Goal: Task Accomplishment & Management: Complete application form

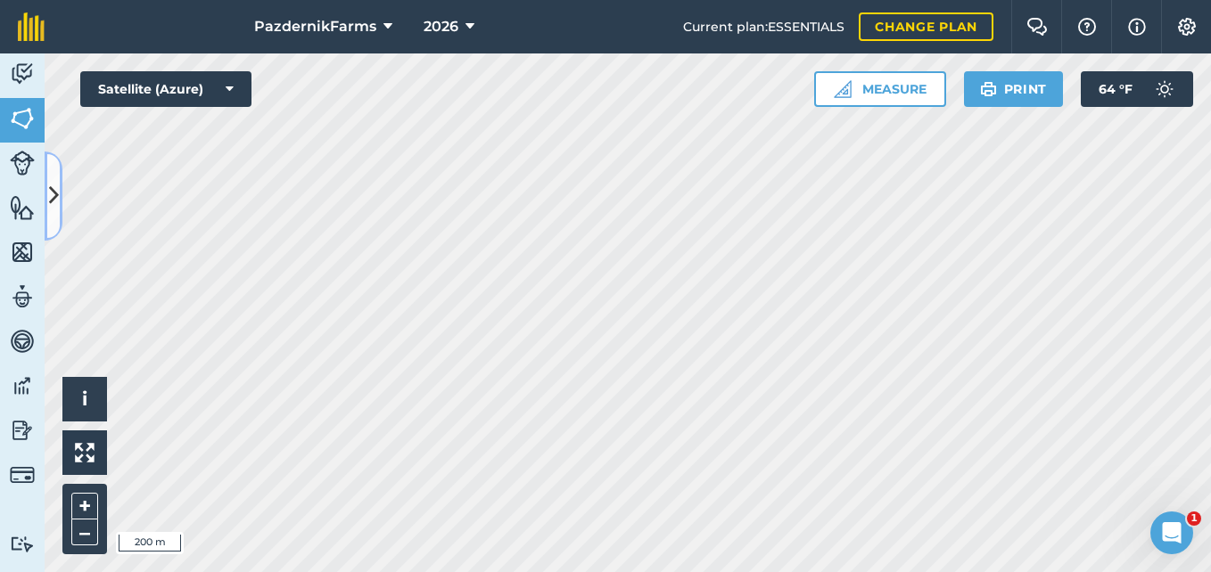
click at [55, 188] on icon at bounding box center [54, 195] width 10 height 31
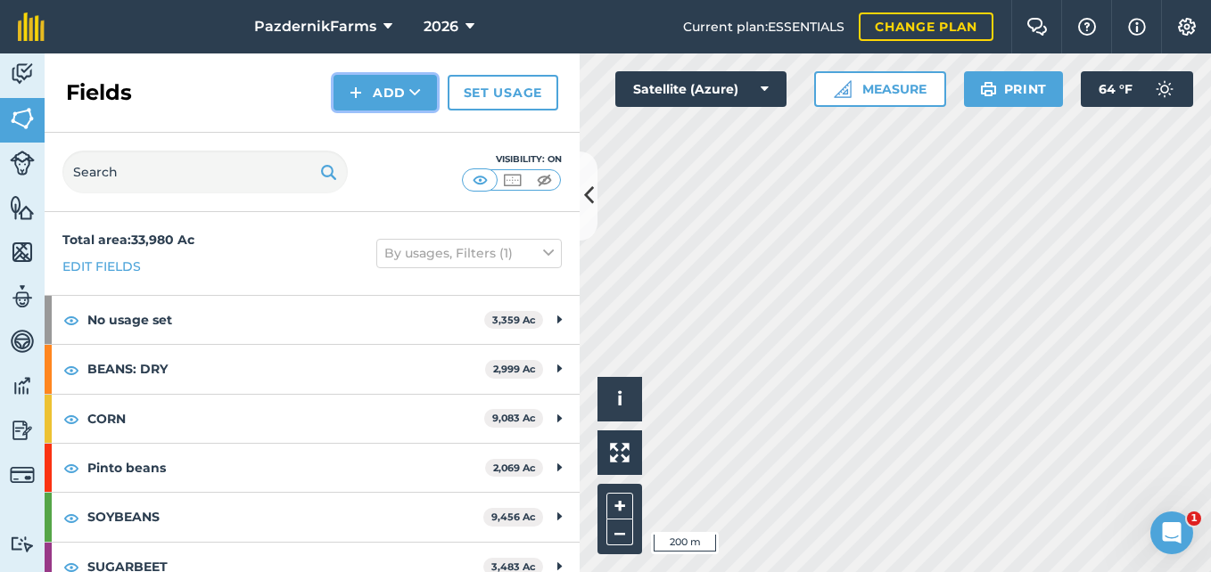
click at [405, 84] on button "Add" at bounding box center [384, 93] width 103 height 36
click at [396, 129] on link "Draw" at bounding box center [385, 132] width 98 height 39
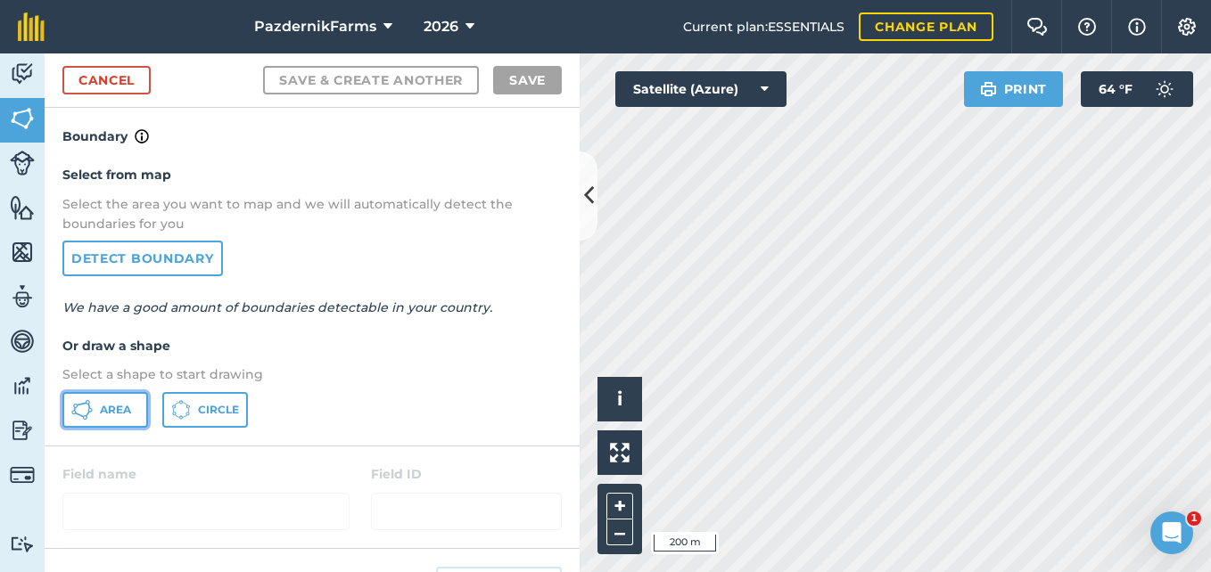
click at [108, 425] on button "Area" at bounding box center [105, 410] width 86 height 36
click at [585, 209] on icon at bounding box center [589, 195] width 10 height 31
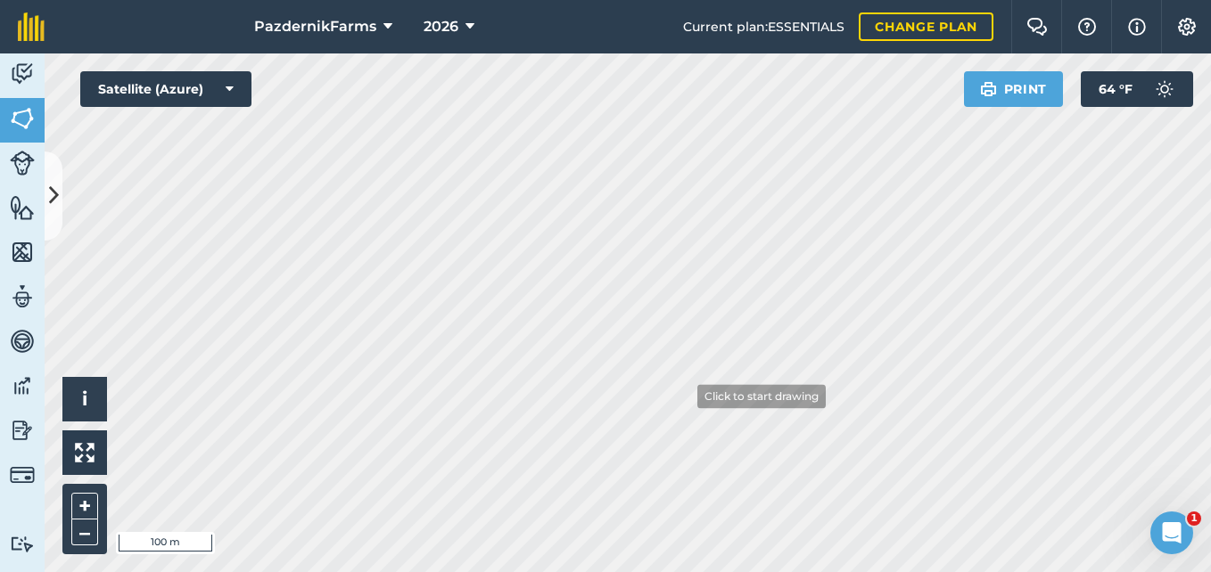
click at [693, 571] on html "PazdernikFarms 2026 Current plan : ESSENTIALS Change plan Farm Chat Help Info S…" at bounding box center [605, 286] width 1211 height 572
click at [51, 193] on icon at bounding box center [54, 195] width 10 height 31
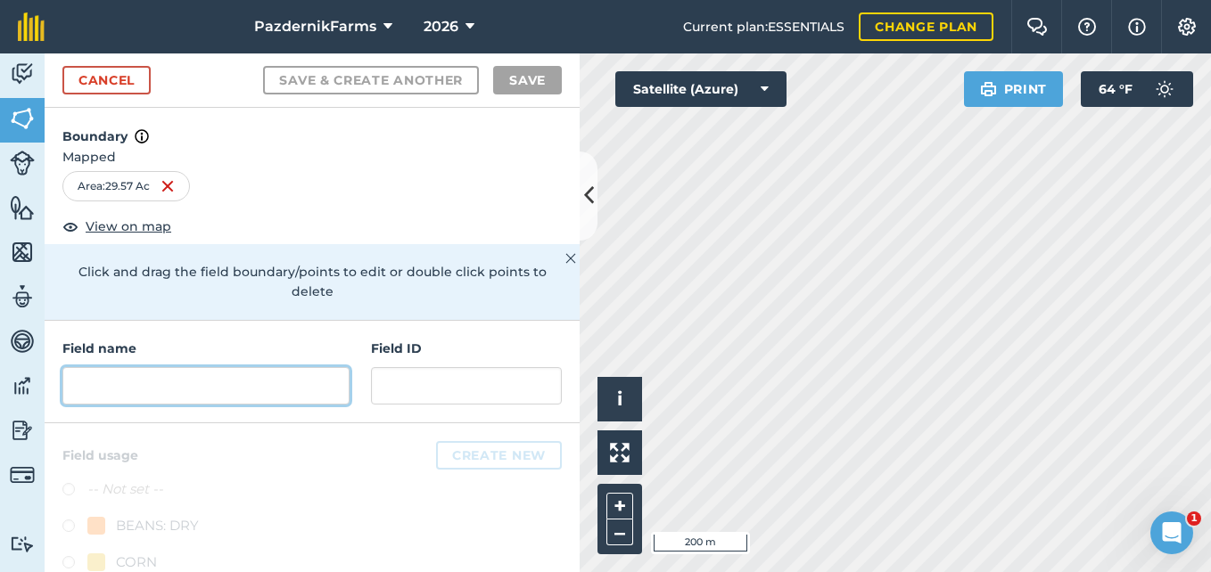
click at [155, 385] on input "text" at bounding box center [205, 385] width 287 height 37
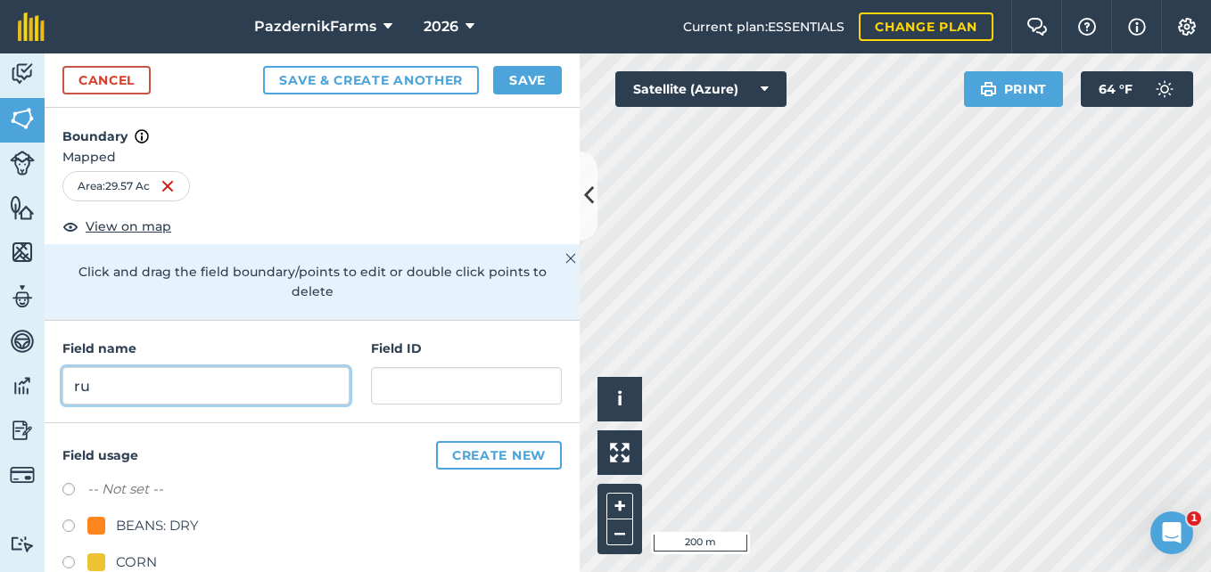
type input "r"
type input "[PERSON_NAME]"
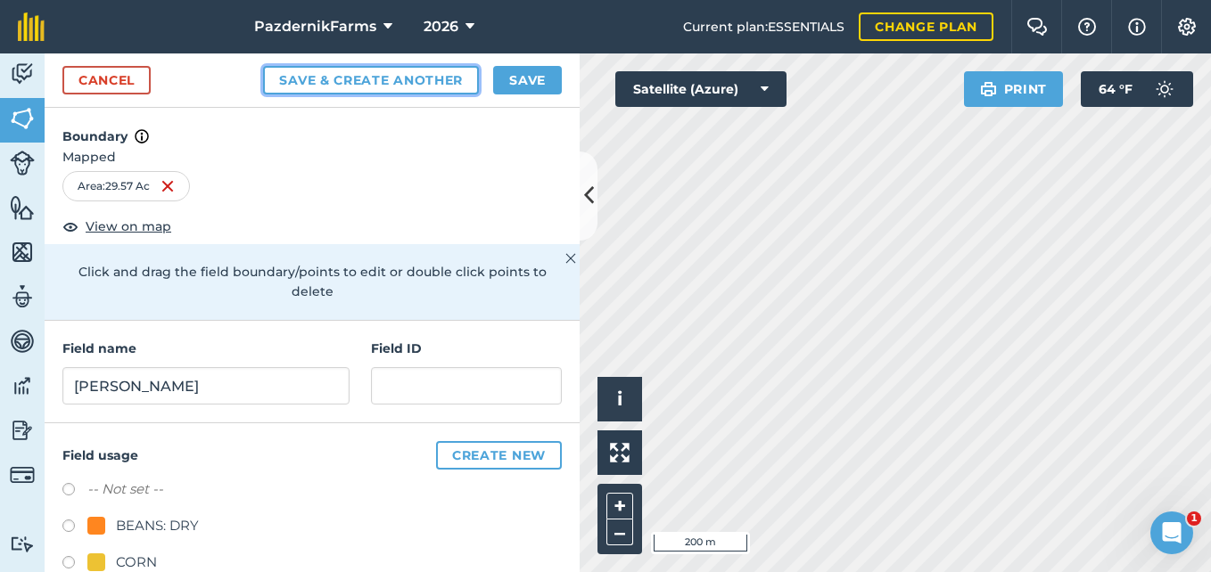
click at [312, 67] on button "Save & Create Another" at bounding box center [371, 80] width 216 height 29
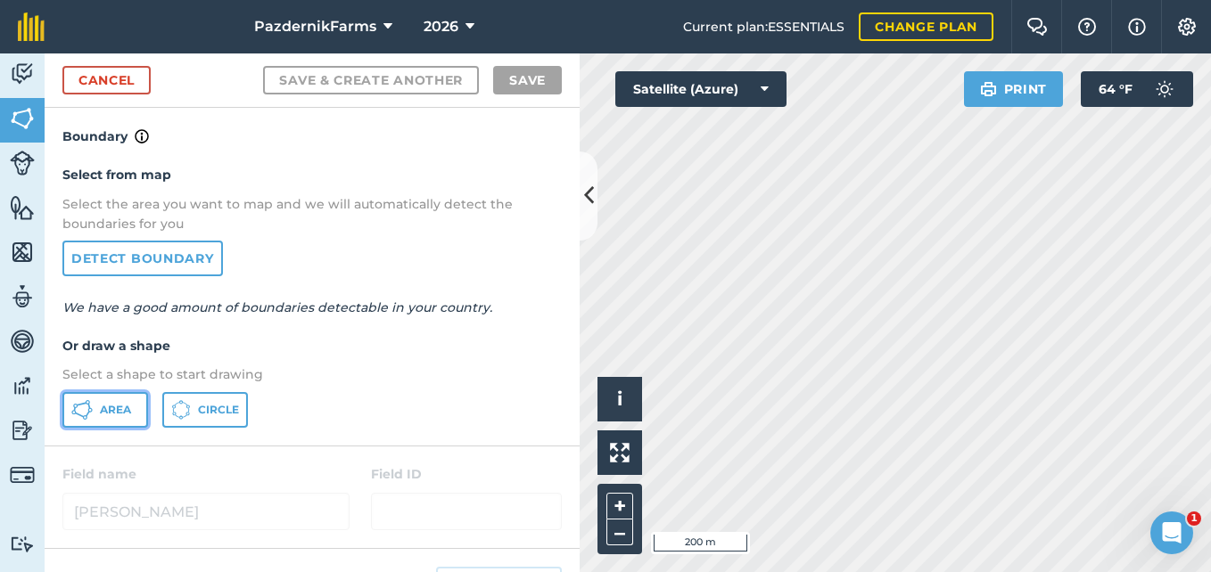
click at [114, 411] on span "Area" at bounding box center [115, 410] width 31 height 14
click at [584, 197] on icon at bounding box center [589, 195] width 10 height 31
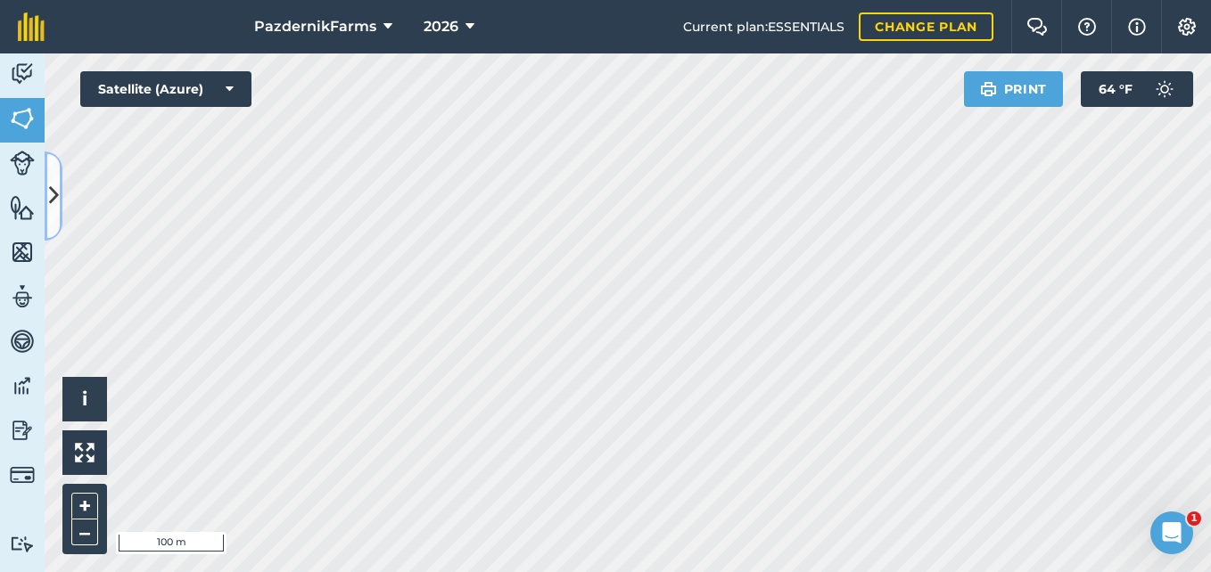
click at [59, 214] on button at bounding box center [54, 196] width 18 height 89
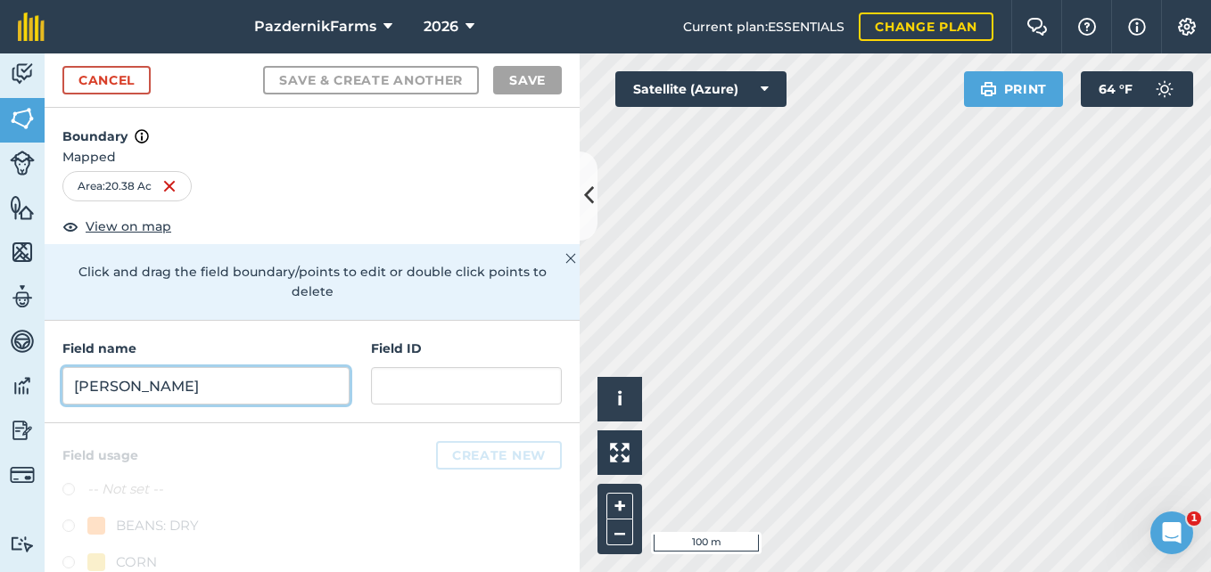
click at [111, 381] on input "[PERSON_NAME]" at bounding box center [205, 385] width 287 height 37
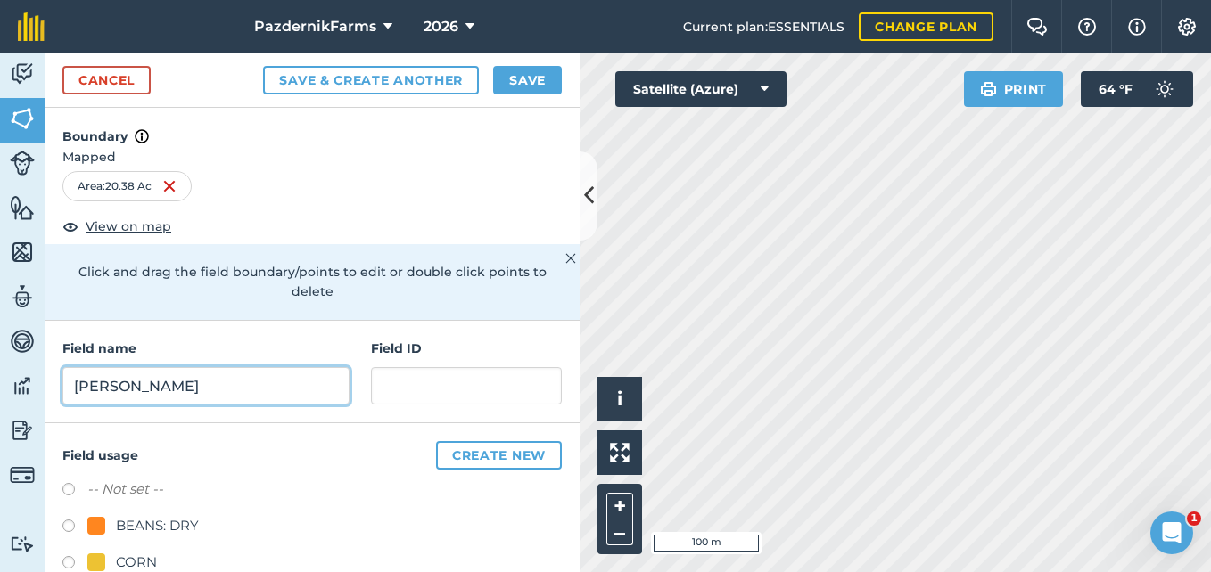
type input "[PERSON_NAME]"
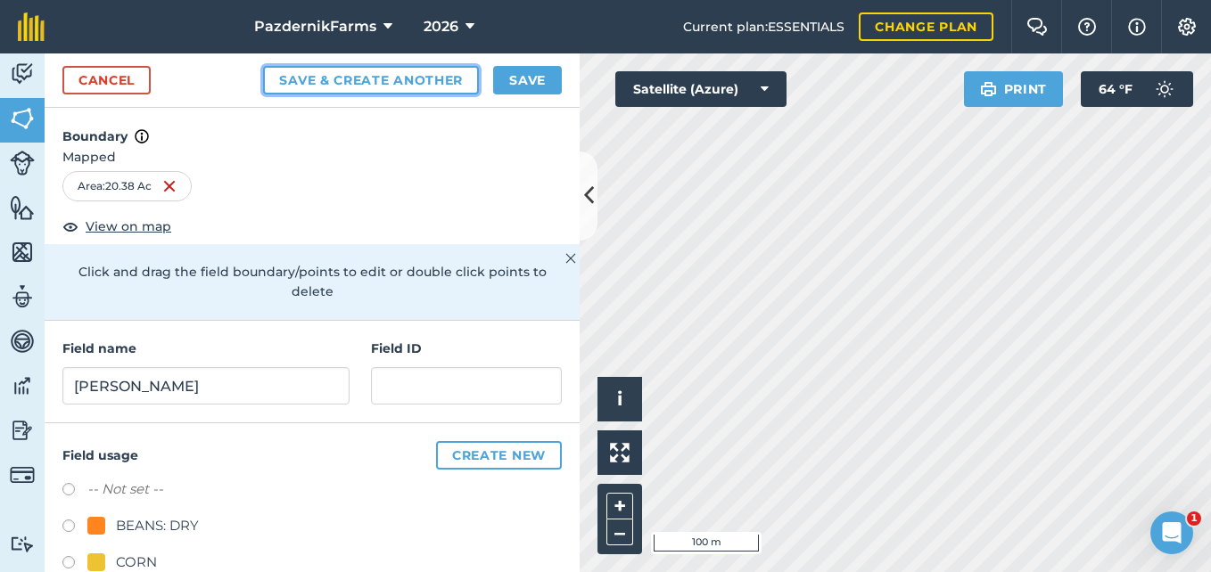
click at [311, 81] on button "Save & Create Another" at bounding box center [371, 80] width 216 height 29
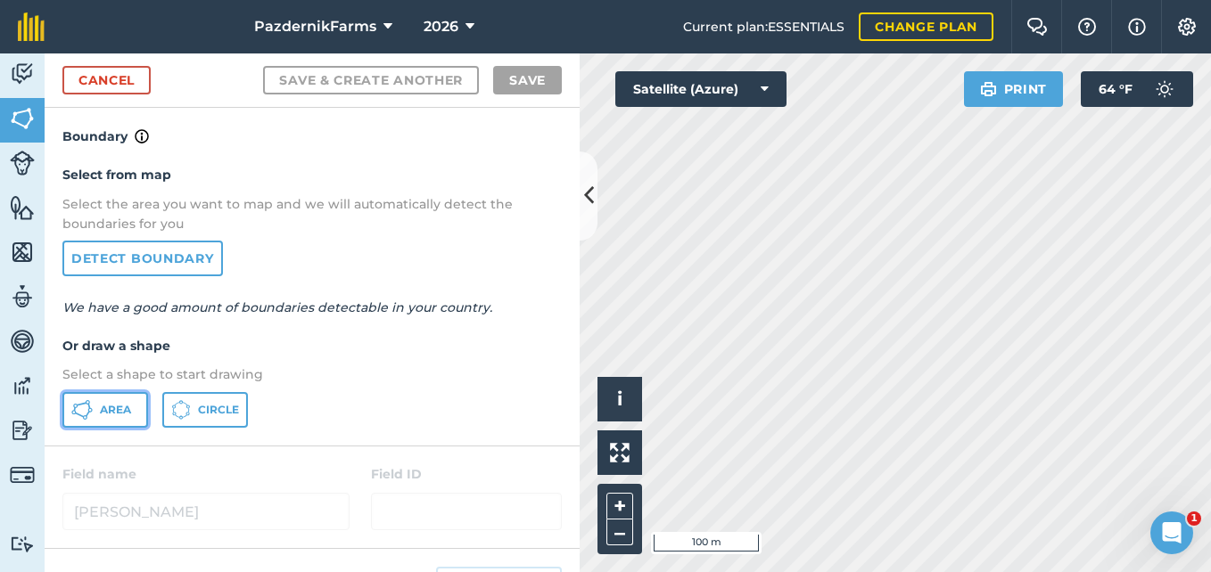
click at [97, 414] on button "Area" at bounding box center [105, 410] width 86 height 36
click at [588, 230] on button at bounding box center [588, 196] width 18 height 89
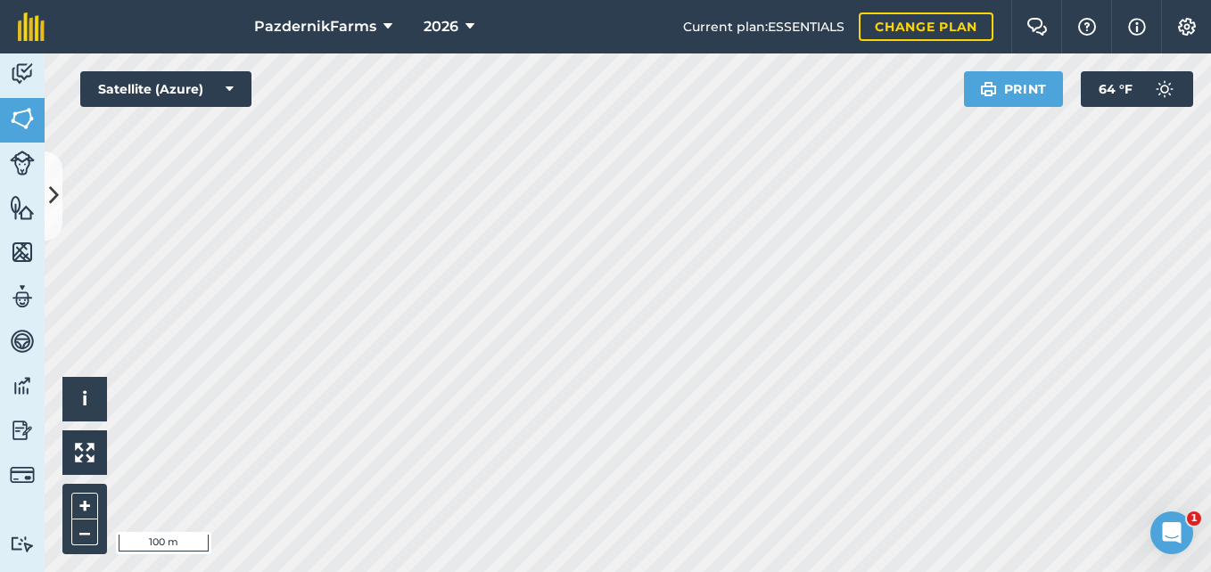
click at [461, 571] on html "PazdernikFarms 2026 Current plan : ESSENTIALS Change plan Farm Chat Help Info S…" at bounding box center [605, 286] width 1211 height 572
click at [56, 192] on icon at bounding box center [54, 195] width 10 height 31
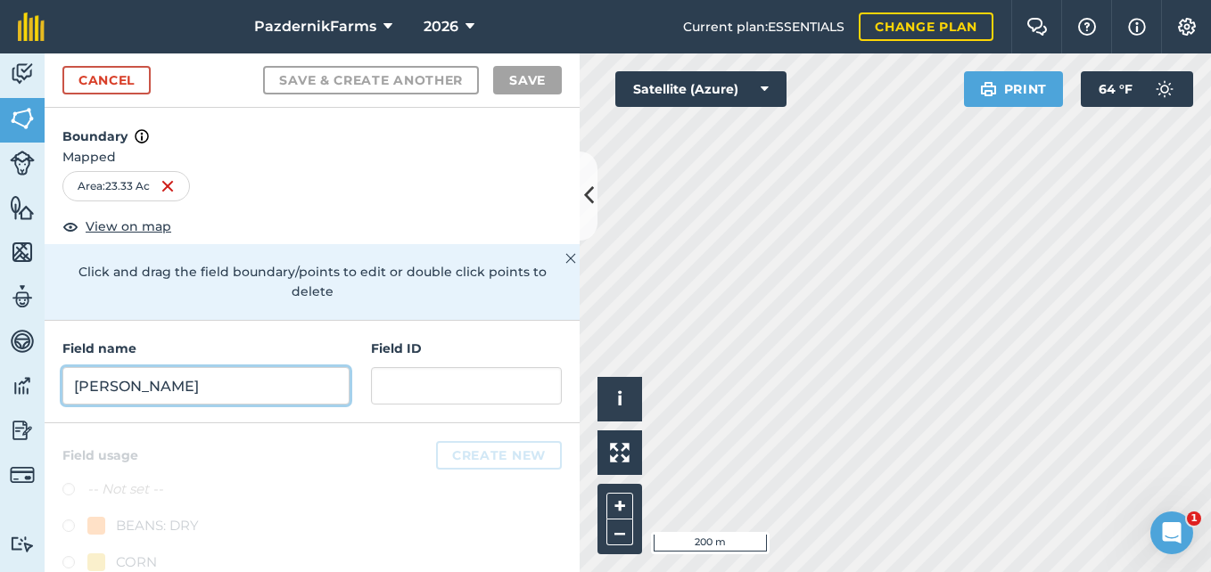
click at [86, 384] on input "[PERSON_NAME]" at bounding box center [205, 385] width 287 height 37
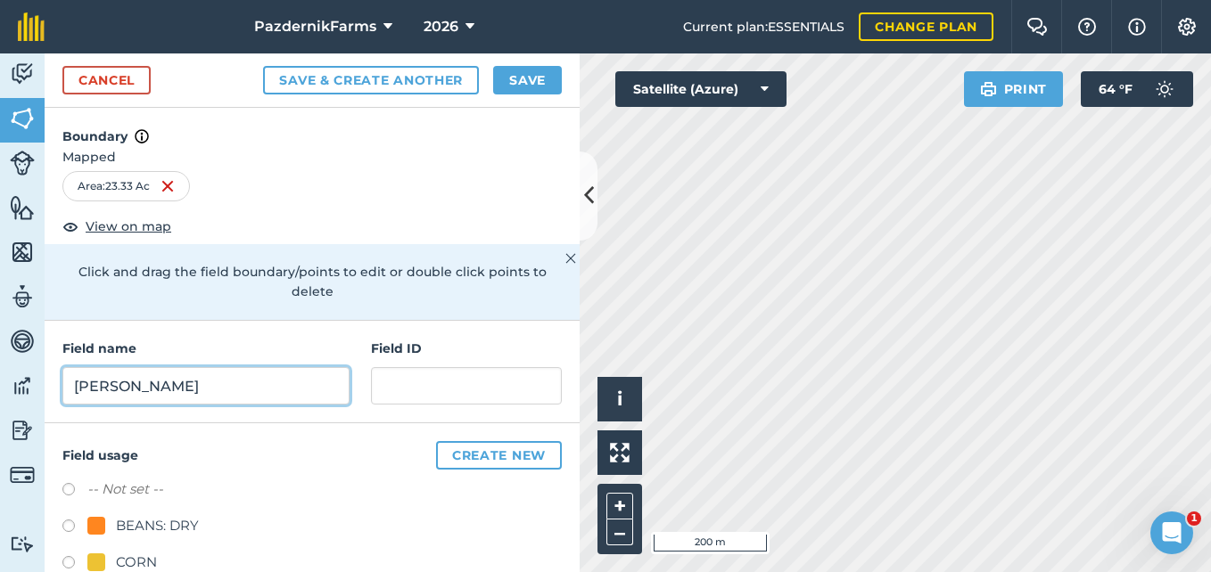
type input "[PERSON_NAME]"
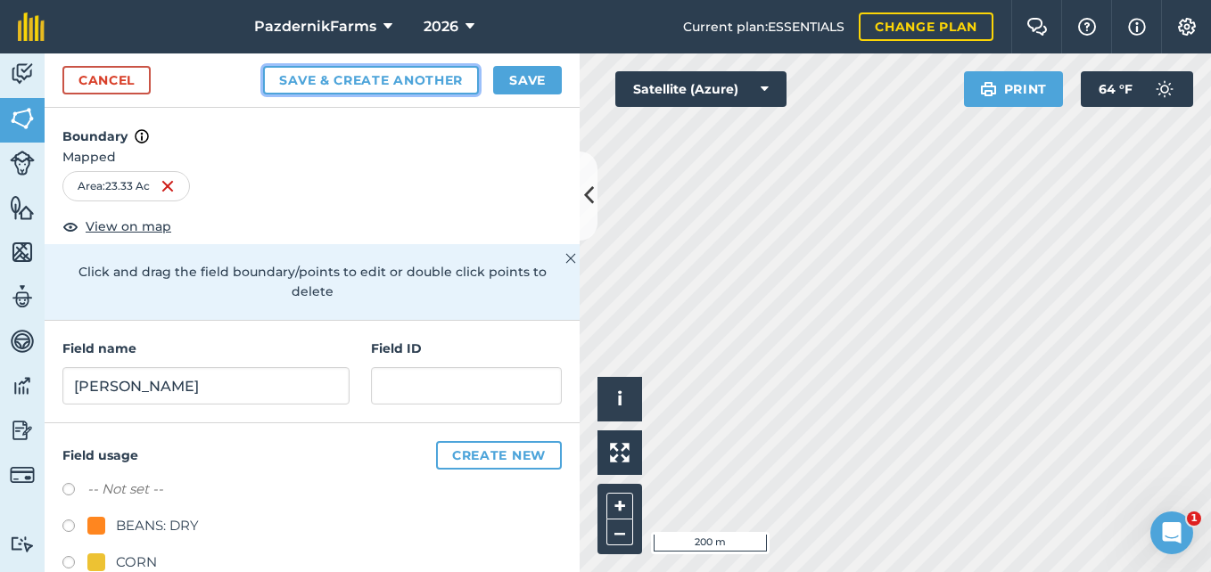
click at [314, 80] on button "Save & Create Another" at bounding box center [371, 80] width 216 height 29
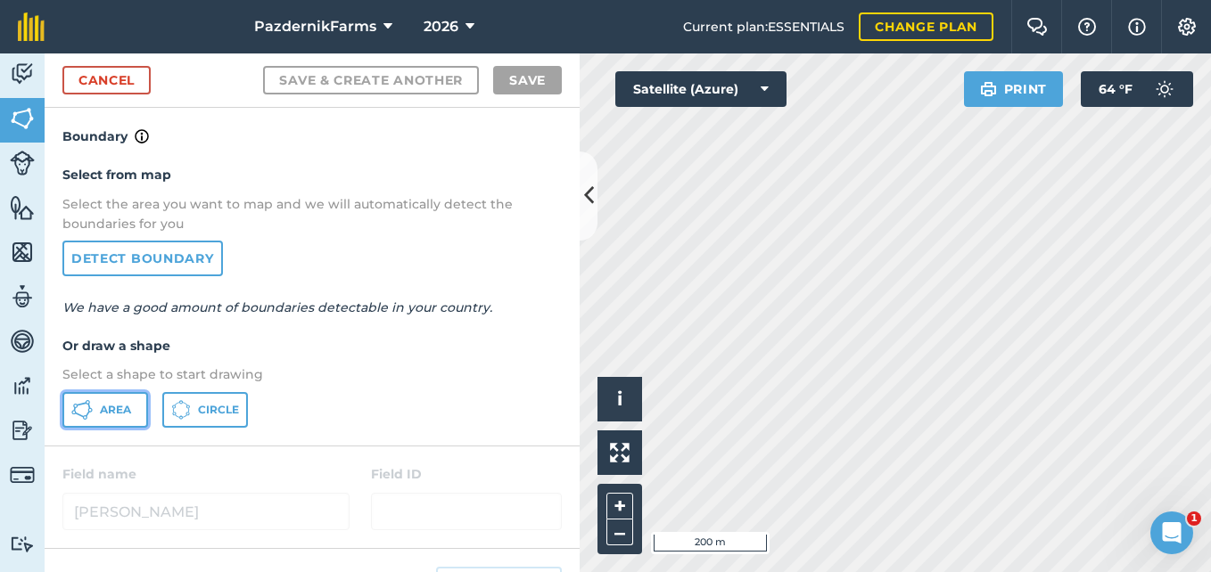
click at [102, 407] on span "Area" at bounding box center [115, 410] width 31 height 14
click at [585, 209] on icon at bounding box center [589, 195] width 10 height 31
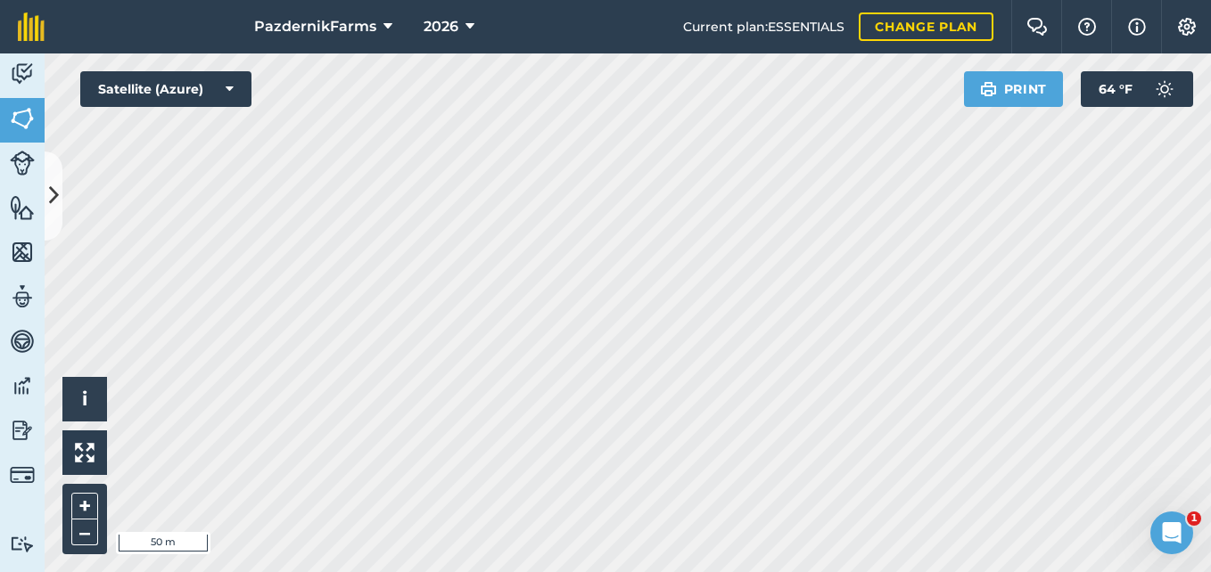
click at [634, 0] on html "PazdernikFarms 2026 Current plan : ESSENTIALS Change plan Farm Chat Help Info S…" at bounding box center [605, 286] width 1211 height 572
click at [47, 226] on button at bounding box center [54, 196] width 18 height 89
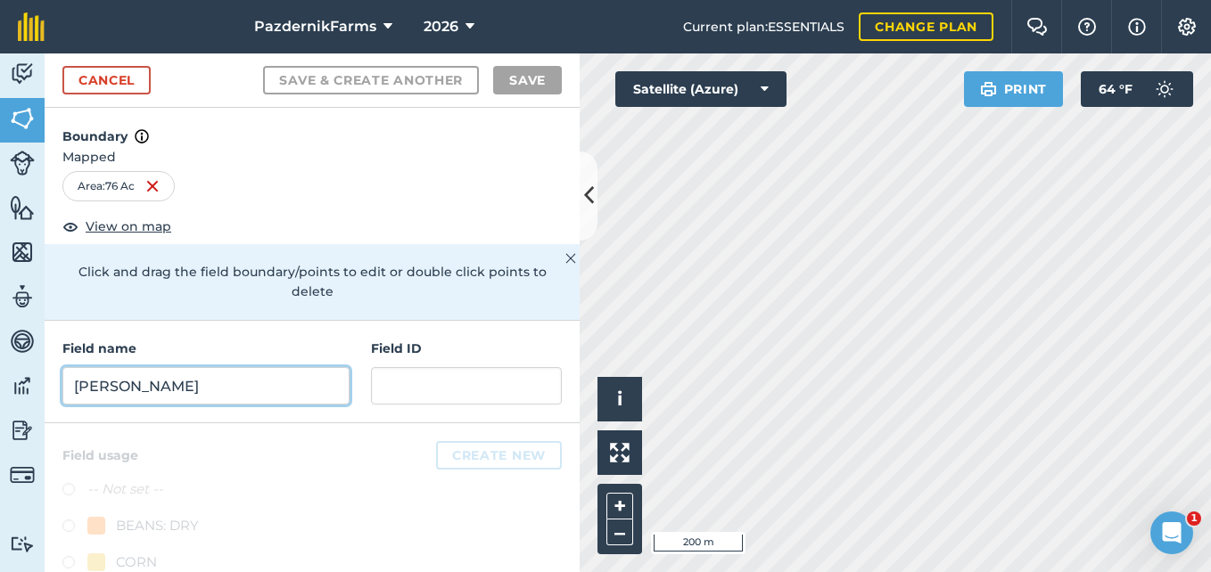
drag, startPoint x: 115, startPoint y: 383, endPoint x: 96, endPoint y: 384, distance: 18.7
click at [114, 383] on input "[PERSON_NAME]" at bounding box center [205, 385] width 287 height 37
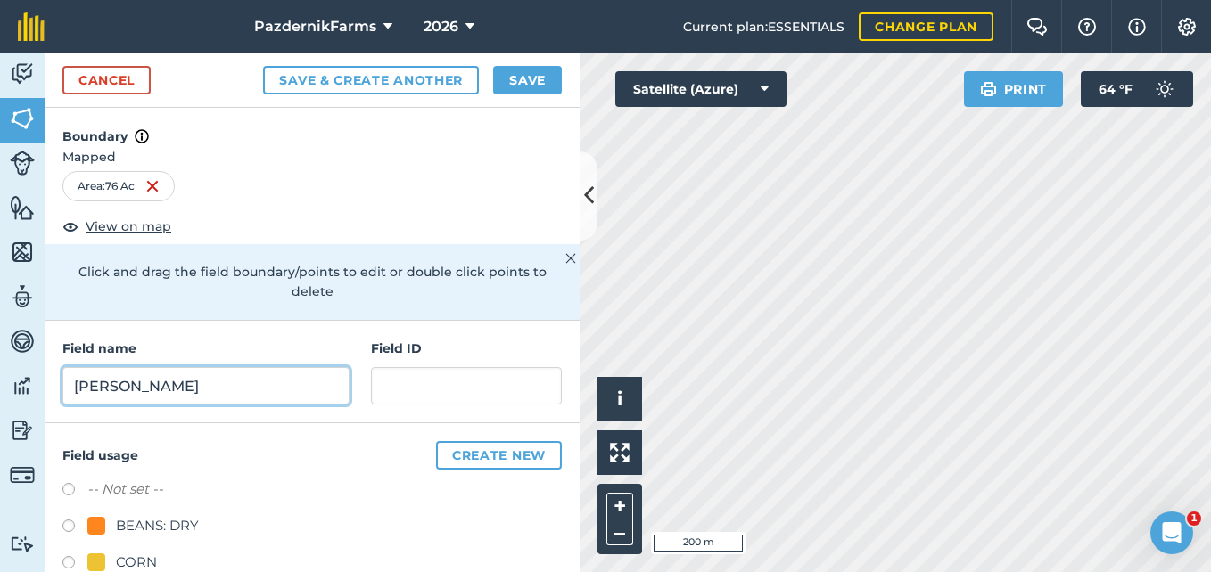
type input "[PERSON_NAME]"
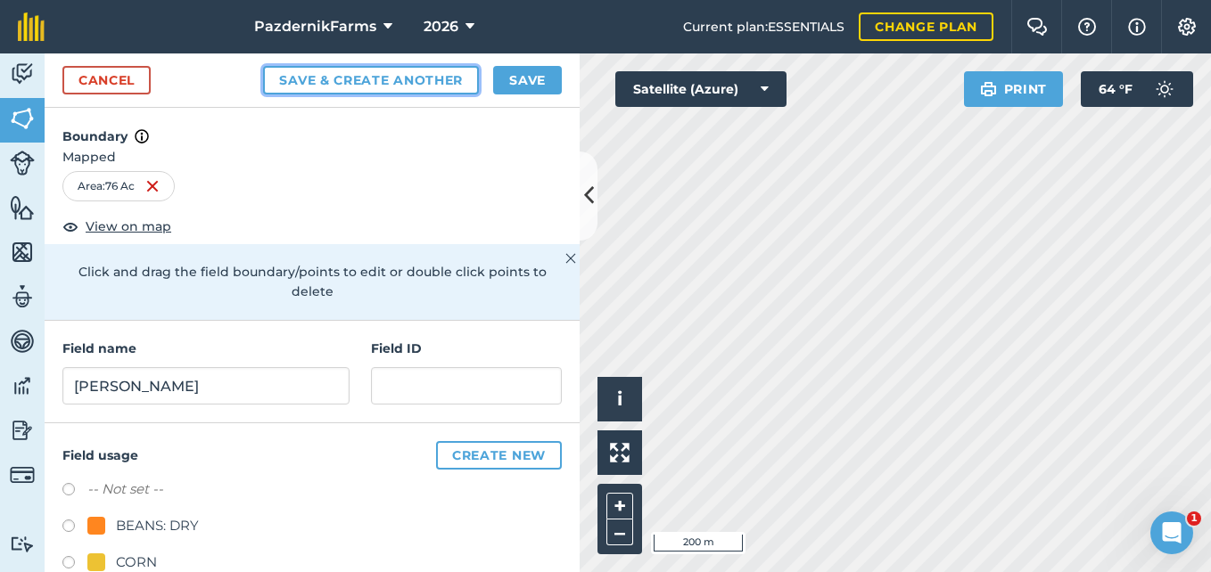
click at [420, 72] on button "Save & Create Another" at bounding box center [371, 80] width 216 height 29
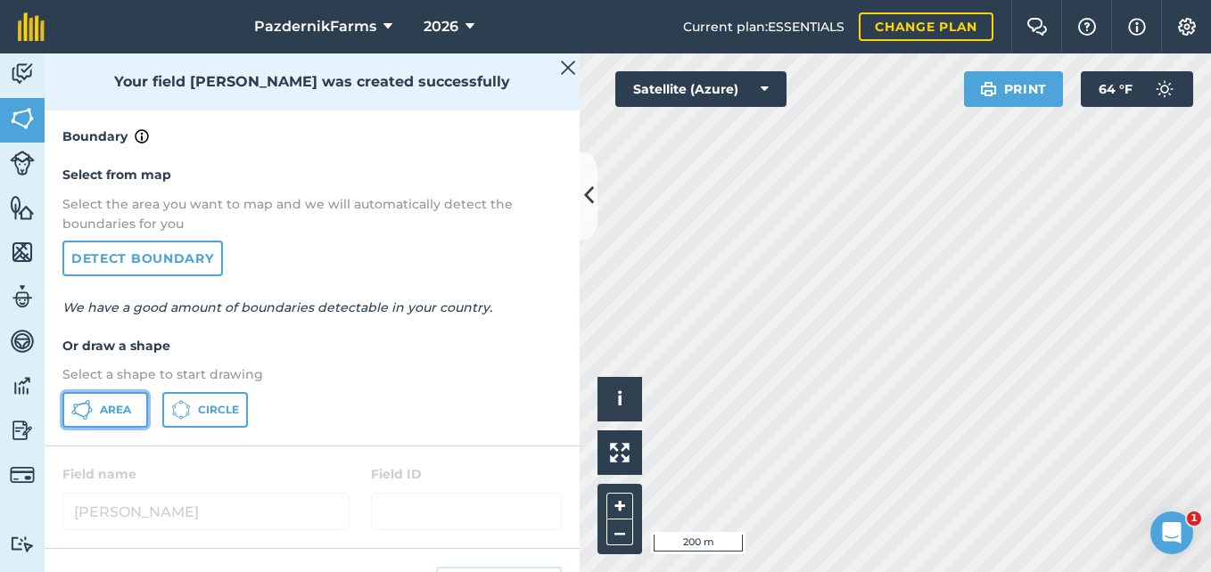
click at [94, 406] on button "Area" at bounding box center [105, 410] width 86 height 36
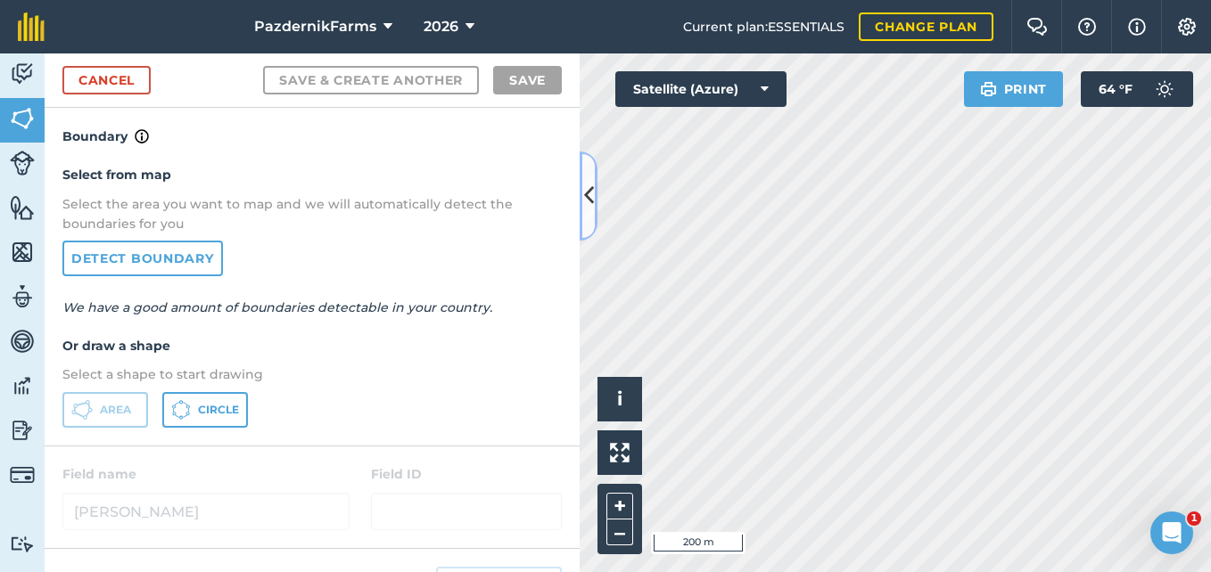
click at [590, 201] on icon at bounding box center [589, 195] width 10 height 31
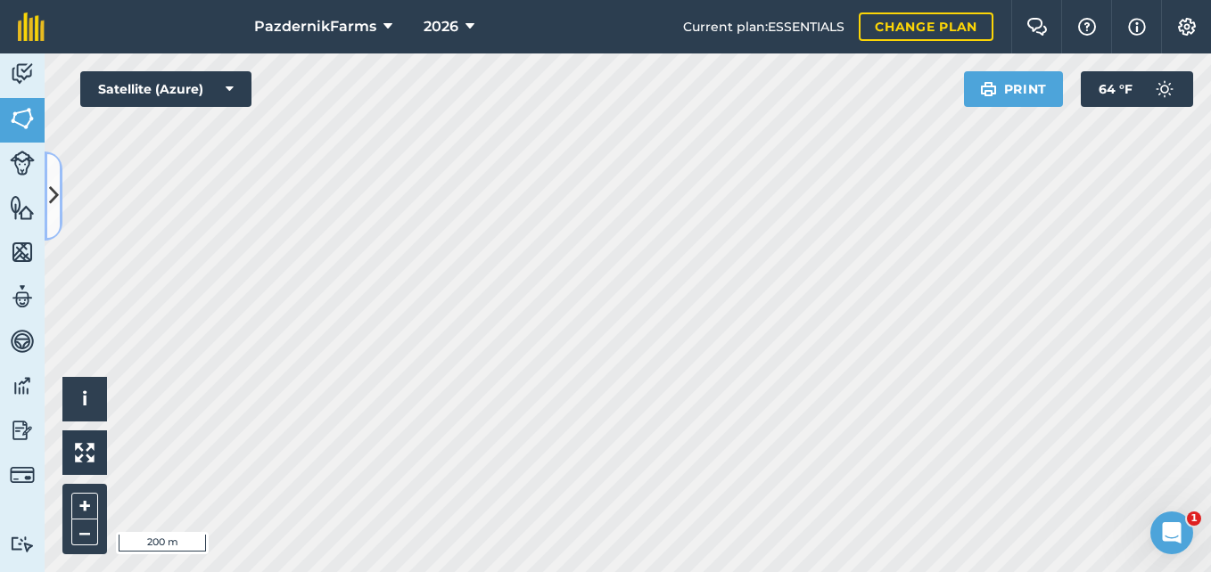
click at [58, 218] on button at bounding box center [54, 196] width 18 height 89
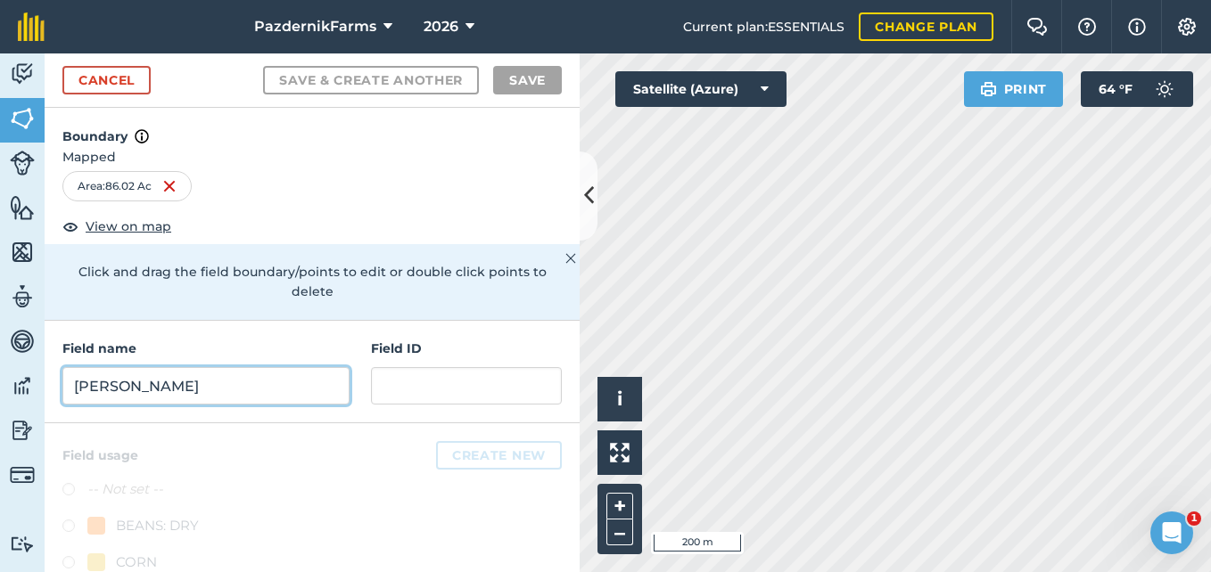
click at [128, 374] on input "[PERSON_NAME]" at bounding box center [205, 385] width 287 height 37
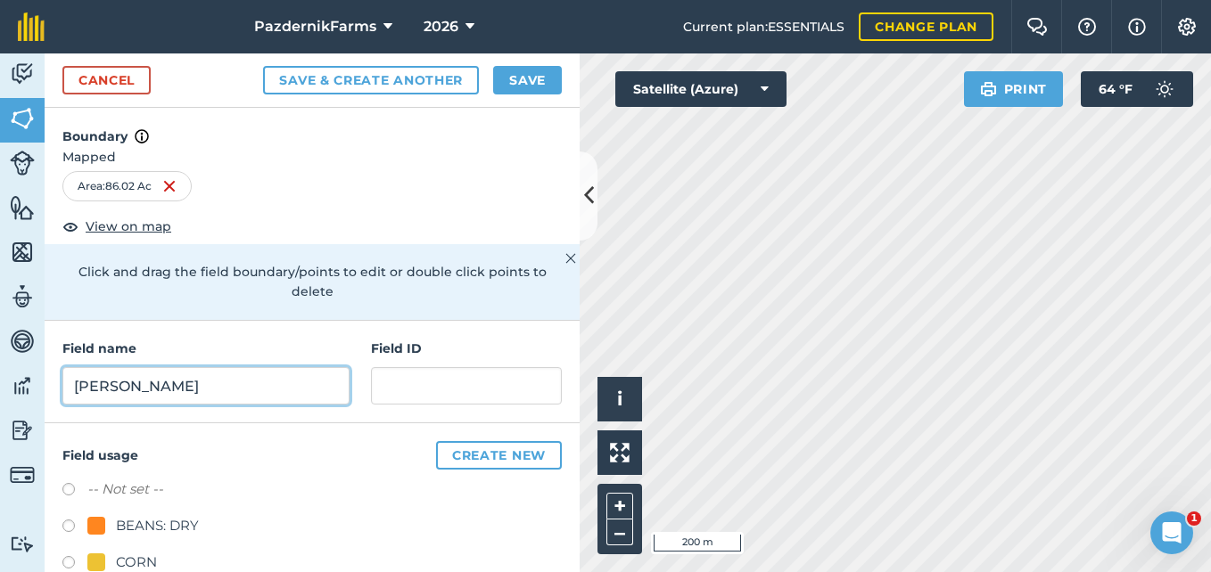
type input "[PERSON_NAME]"
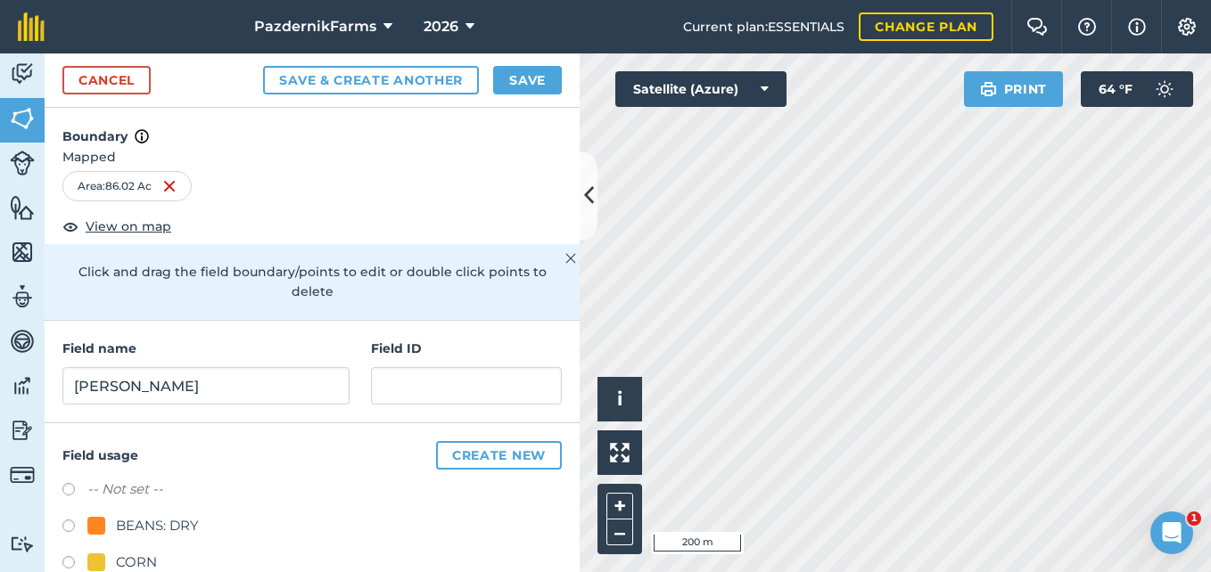
click at [398, 64] on div "Cancel Save & Create Another Save" at bounding box center [312, 80] width 535 height 54
click at [390, 74] on button "Save & Create Another" at bounding box center [371, 80] width 216 height 29
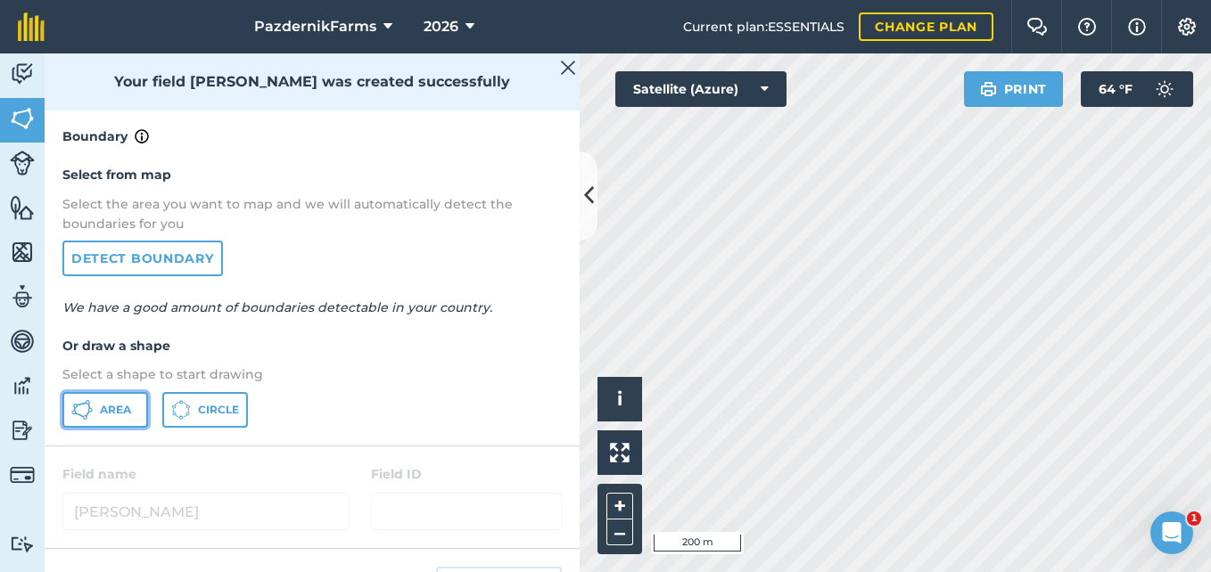
click at [95, 407] on button "Area" at bounding box center [105, 410] width 86 height 36
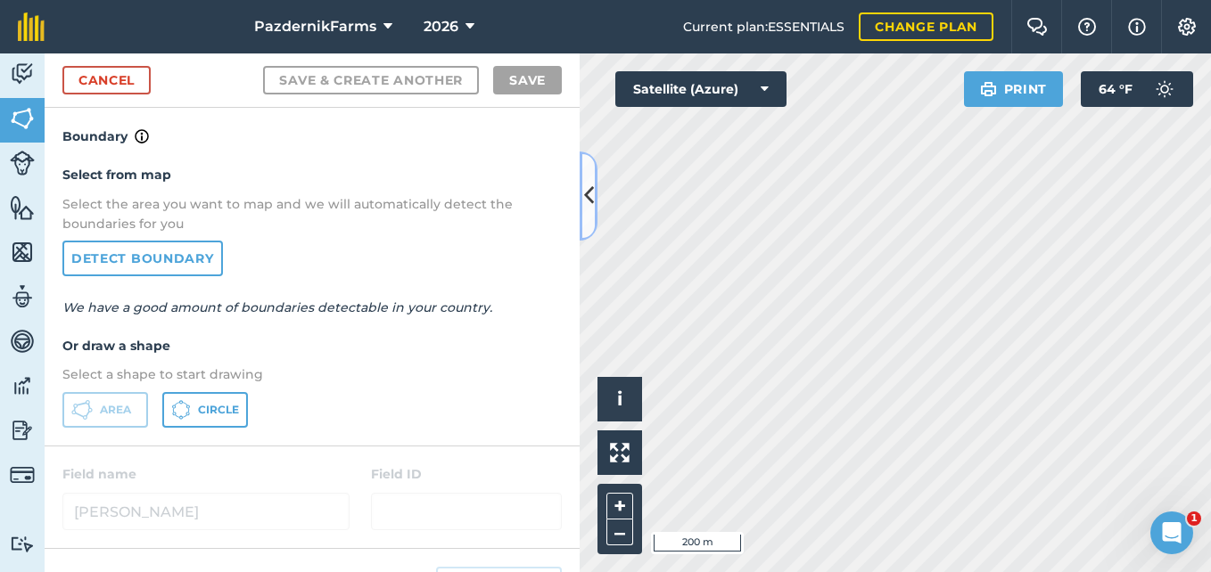
click at [583, 227] on button at bounding box center [588, 196] width 18 height 89
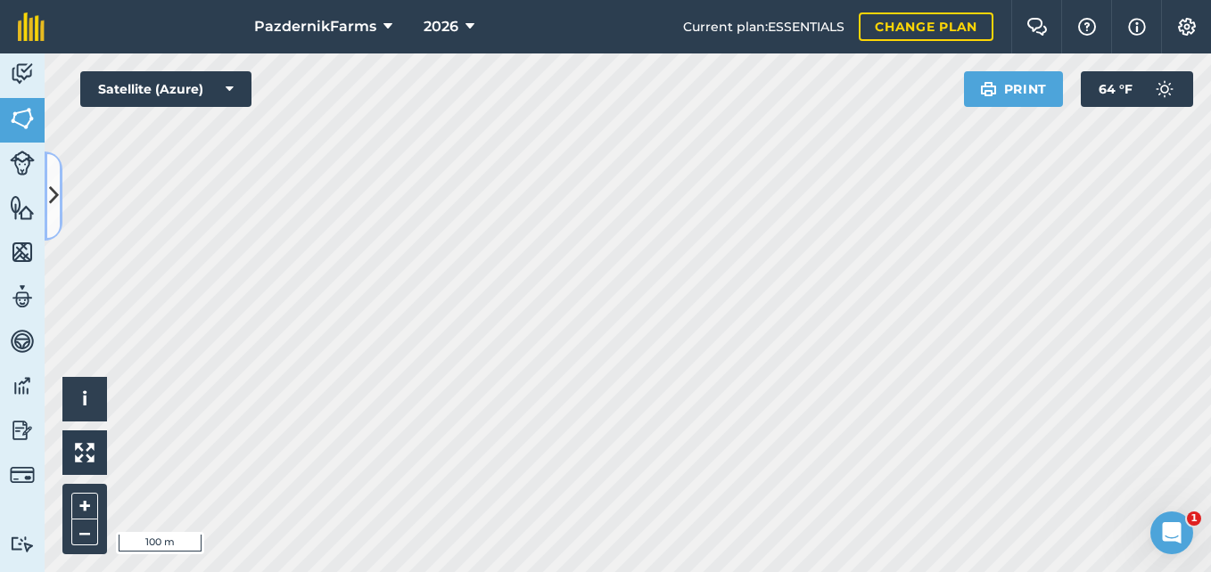
click at [54, 204] on icon at bounding box center [54, 195] width 10 height 31
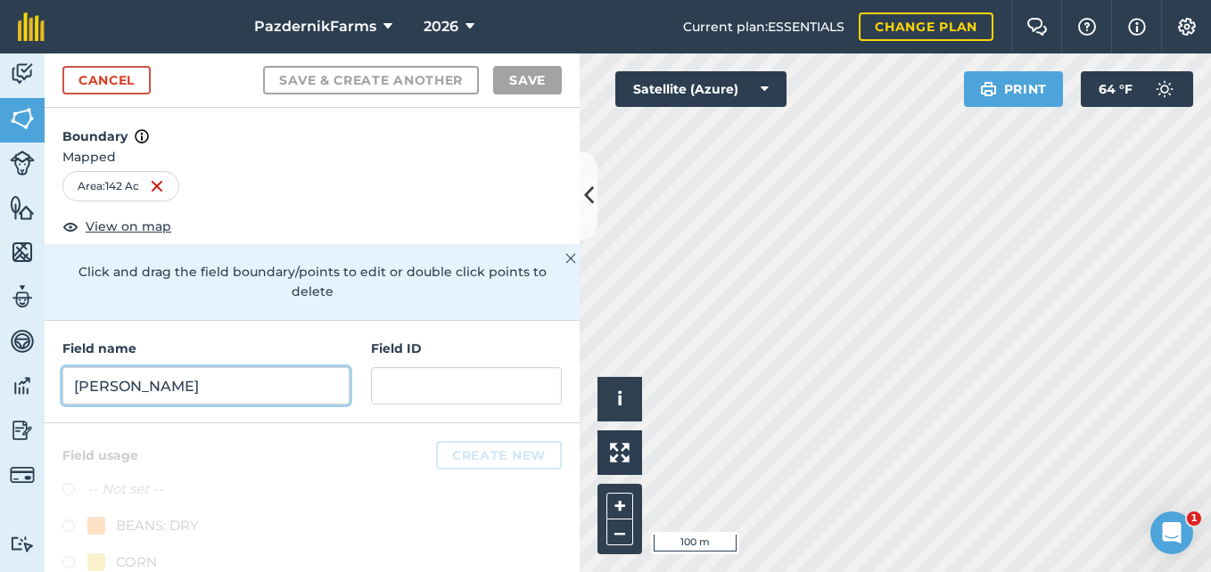
click at [135, 385] on input "[PERSON_NAME]" at bounding box center [205, 385] width 287 height 37
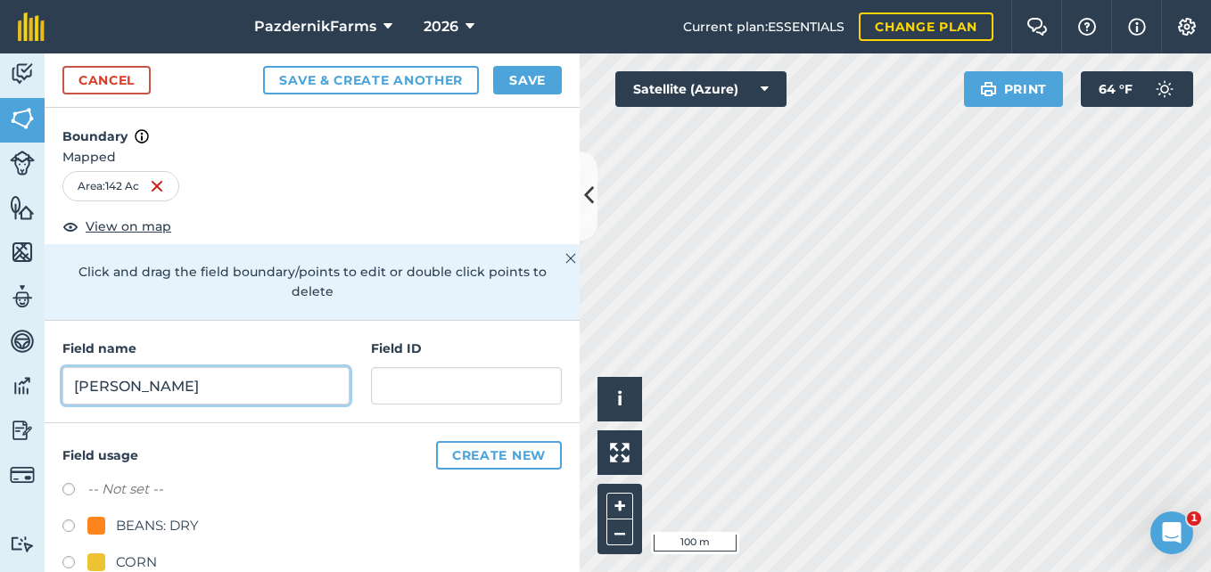
click at [135, 385] on input "[PERSON_NAME]" at bounding box center [205, 385] width 287 height 37
type input "[PERSON_NAME]"
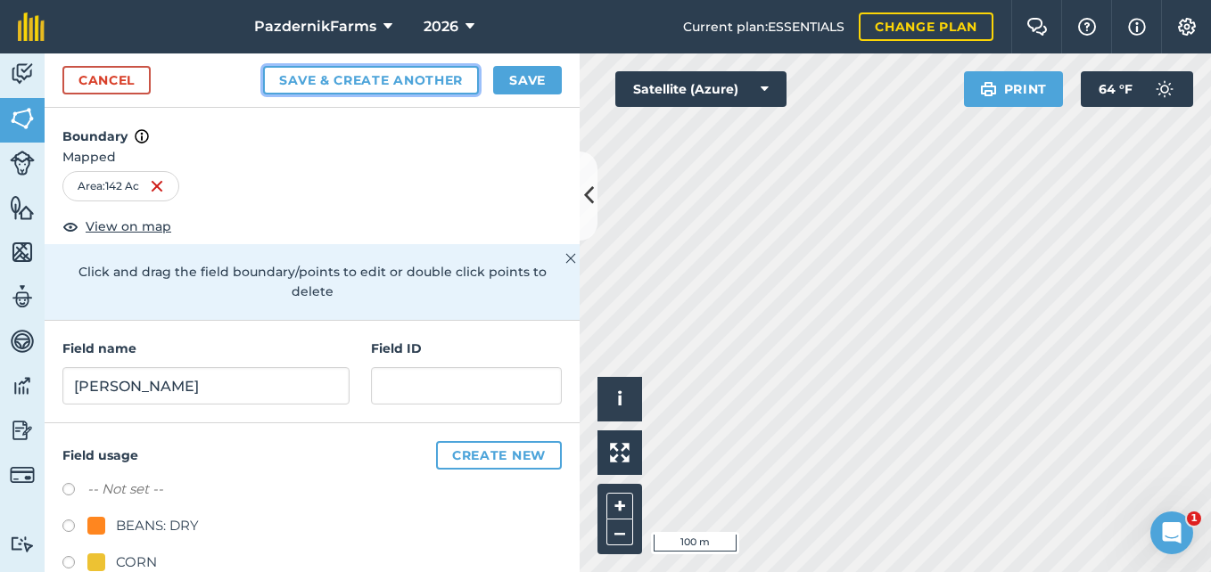
click at [333, 73] on button "Save & Create Another" at bounding box center [371, 80] width 216 height 29
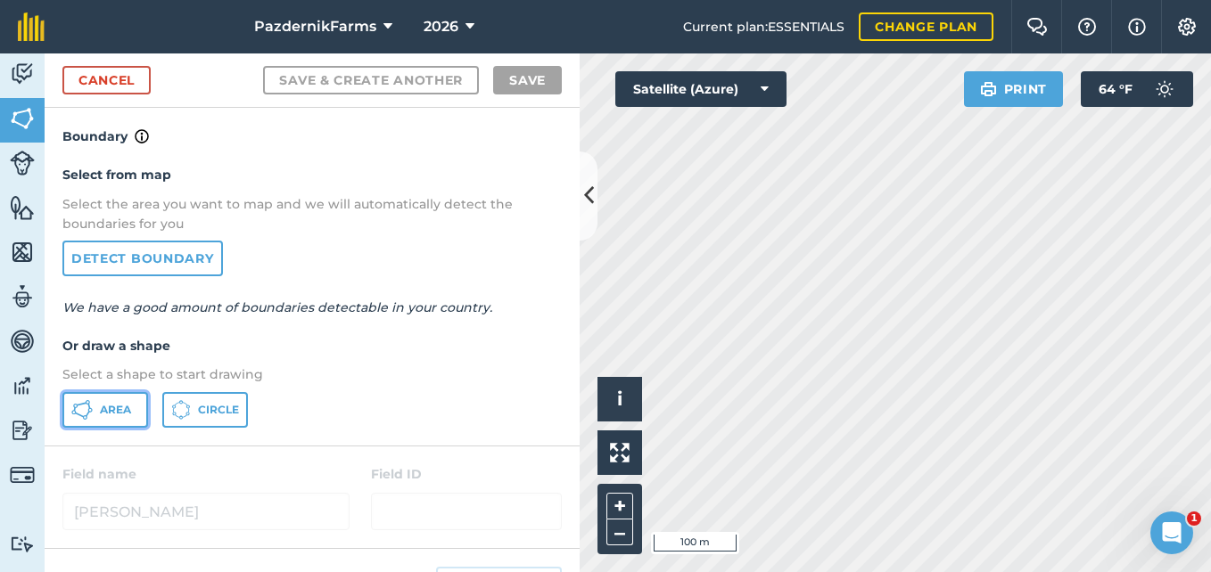
click at [136, 398] on button "Area" at bounding box center [105, 410] width 86 height 36
click at [585, 193] on icon at bounding box center [589, 195] width 10 height 31
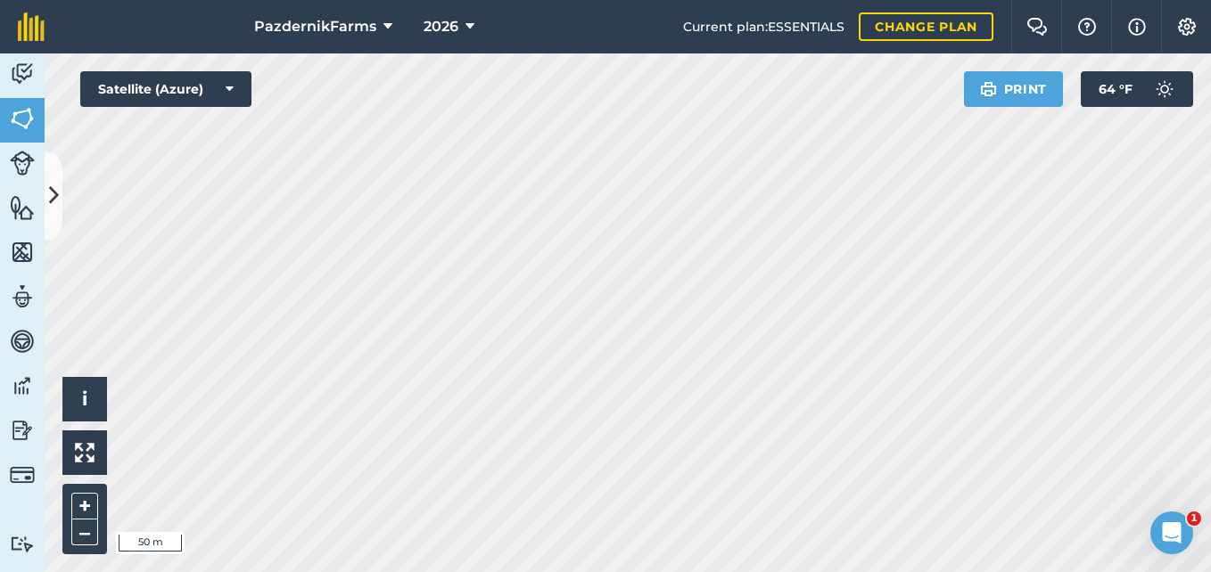
click at [1210, 325] on html "PazdernikFarms 2026 Current plan : ESSENTIALS Change plan Farm Chat Help Info S…" at bounding box center [605, 286] width 1211 height 572
click at [1210, 415] on html "PazdernikFarms 2026 Current plan : ESSENTIALS Change plan Farm Chat Help Info S…" at bounding box center [605, 286] width 1211 height 572
click at [714, 42] on div "PazdernikFarms 2026 Current plan : ESSENTIALS Change plan Farm Chat Help Info S…" at bounding box center [605, 286] width 1211 height 572
click at [62, 191] on button at bounding box center [54, 196] width 18 height 89
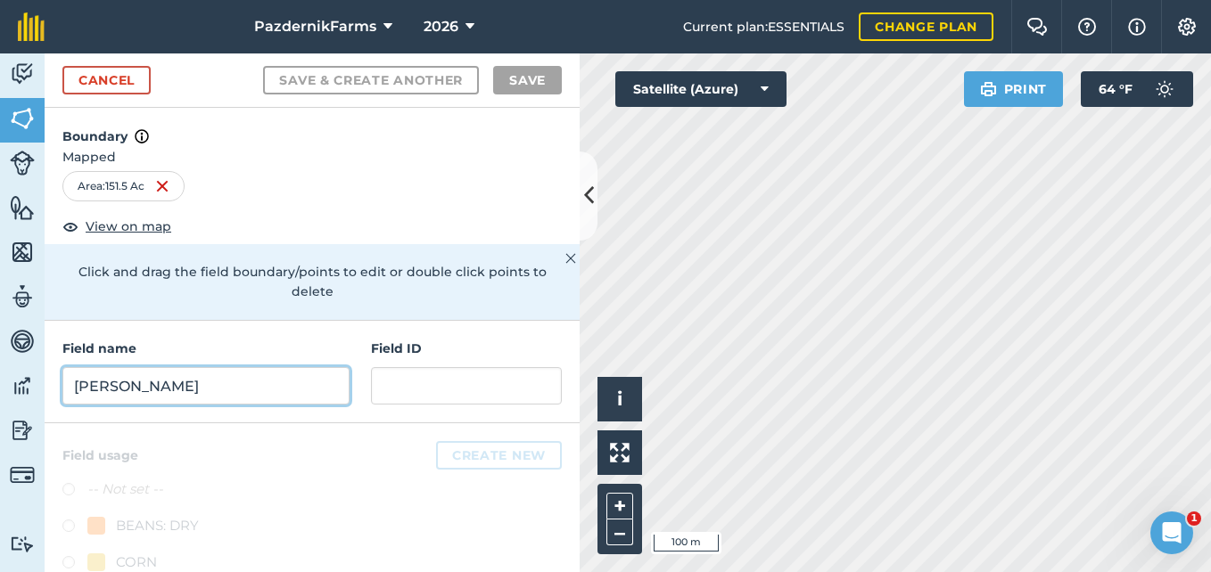
click at [135, 378] on input "[PERSON_NAME]" at bounding box center [205, 385] width 287 height 37
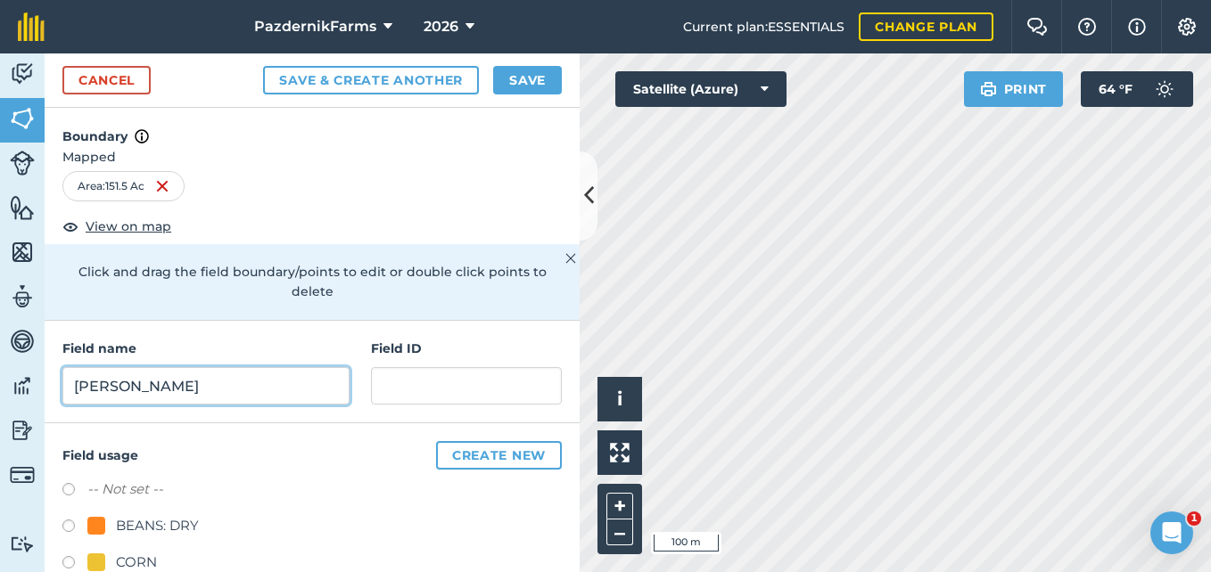
type input "[PERSON_NAME]"
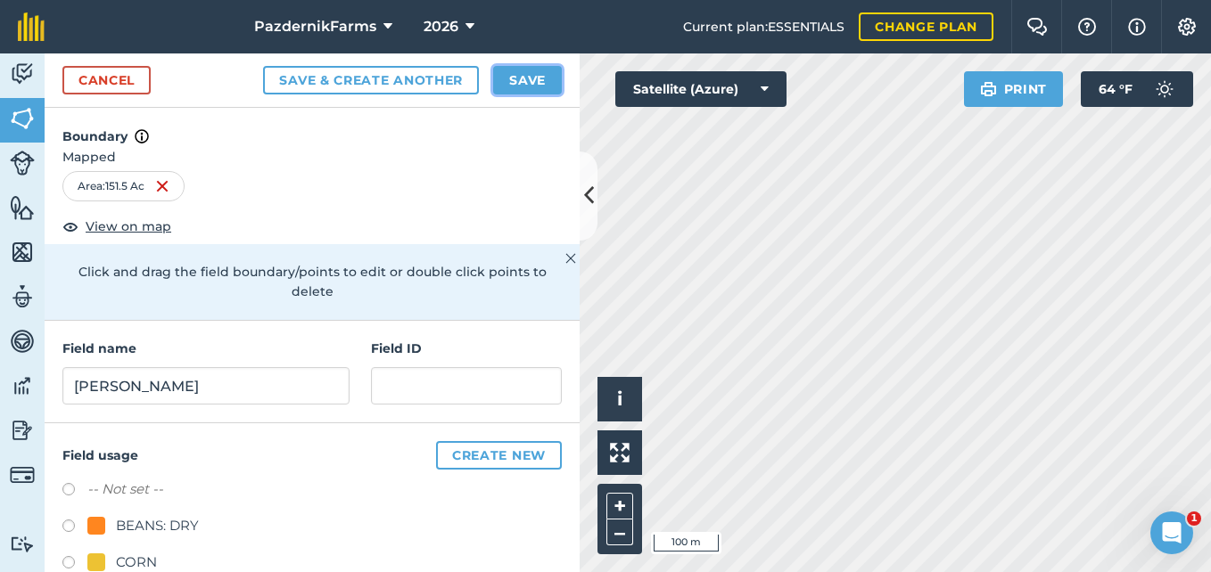
click at [533, 78] on button "Save" at bounding box center [527, 80] width 69 height 29
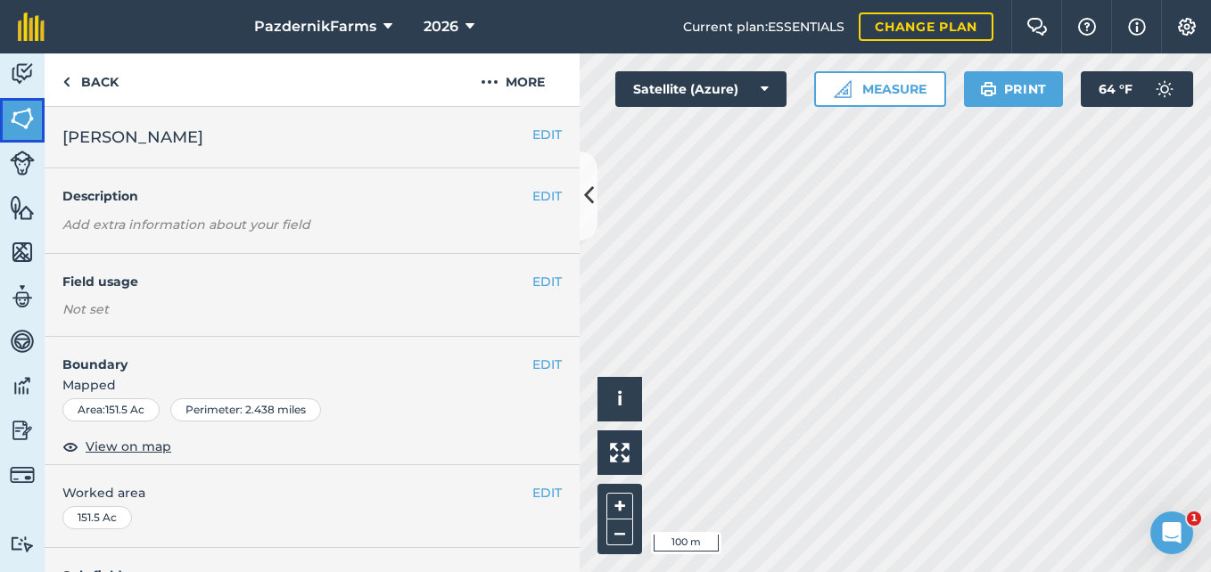
click at [20, 117] on img at bounding box center [22, 118] width 25 height 27
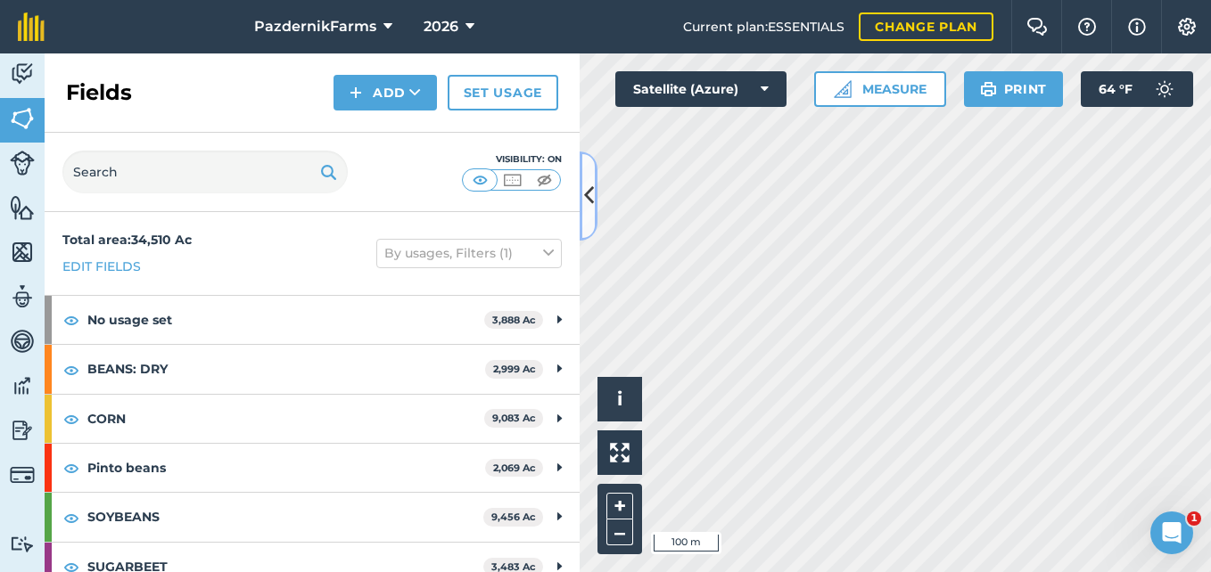
click at [587, 211] on icon at bounding box center [589, 195] width 10 height 31
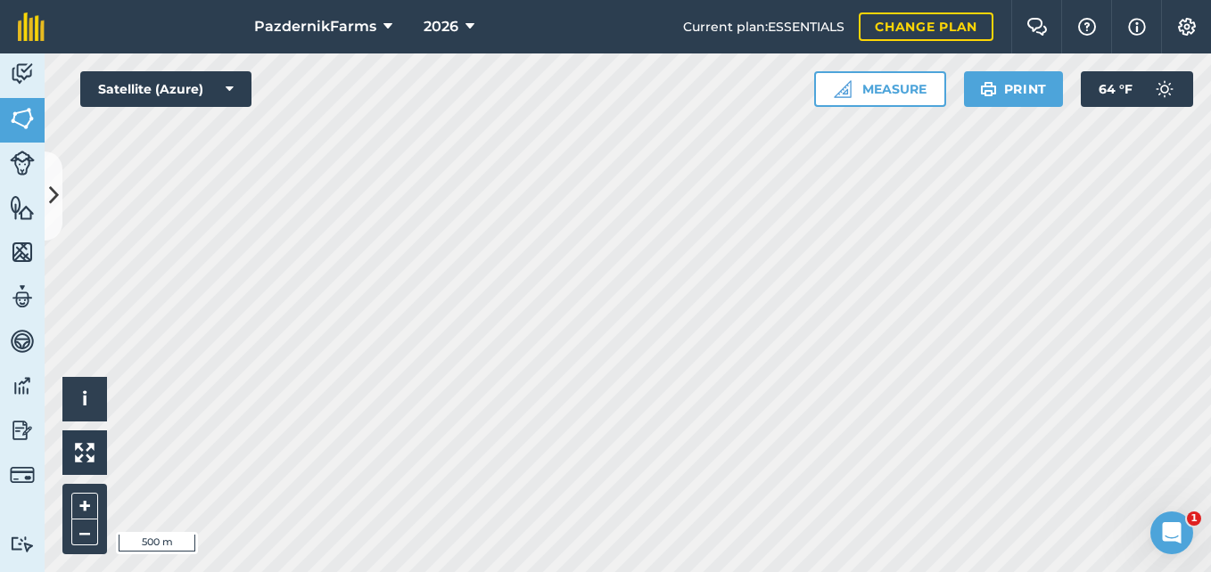
click at [400, 571] on html "PazdernikFarms 2026 Current plan : ESSENTIALS Change plan Farm Chat Help Info S…" at bounding box center [605, 286] width 1211 height 572
click at [497, 571] on html "PazdernikFarms 2026 Current plan : ESSENTIALS Change plan Farm Chat Help Info S…" at bounding box center [605, 286] width 1211 height 572
